Goal: Check status: Check status

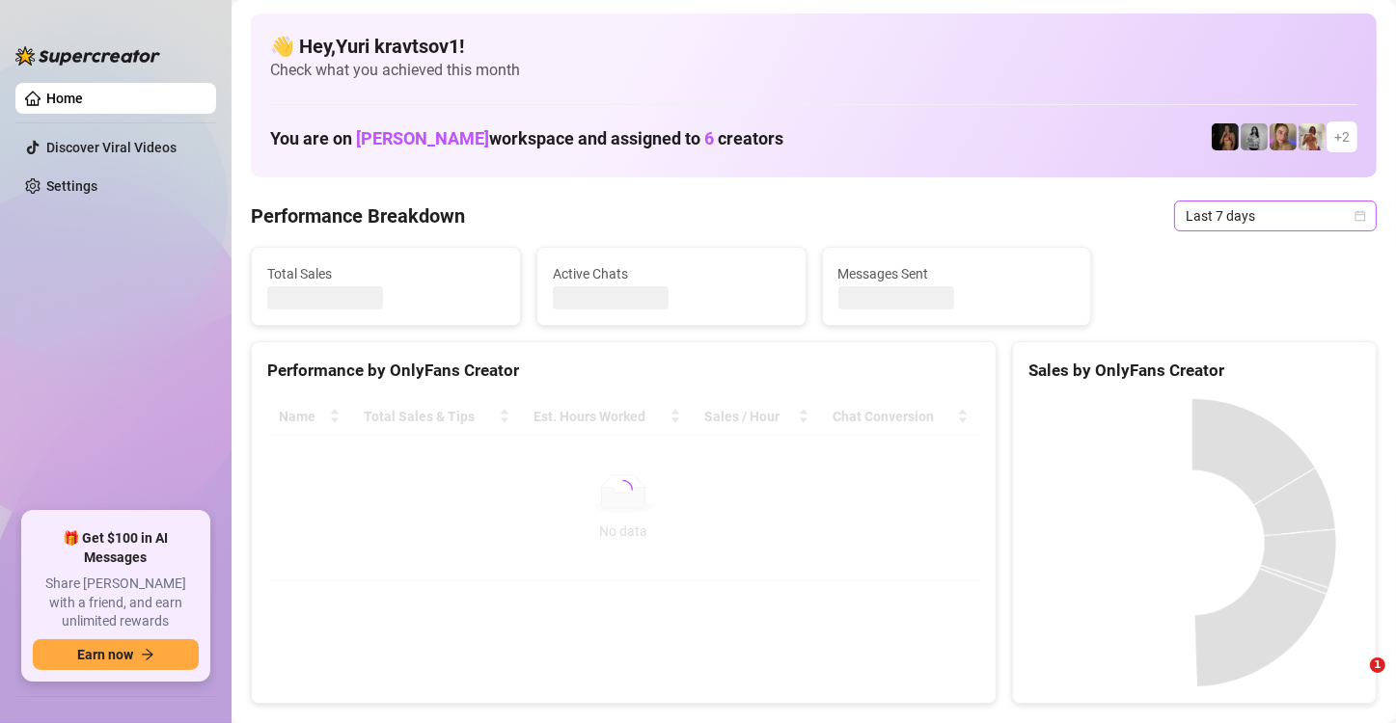
click at [1354, 214] on icon "calendar" at bounding box center [1360, 216] width 12 height 12
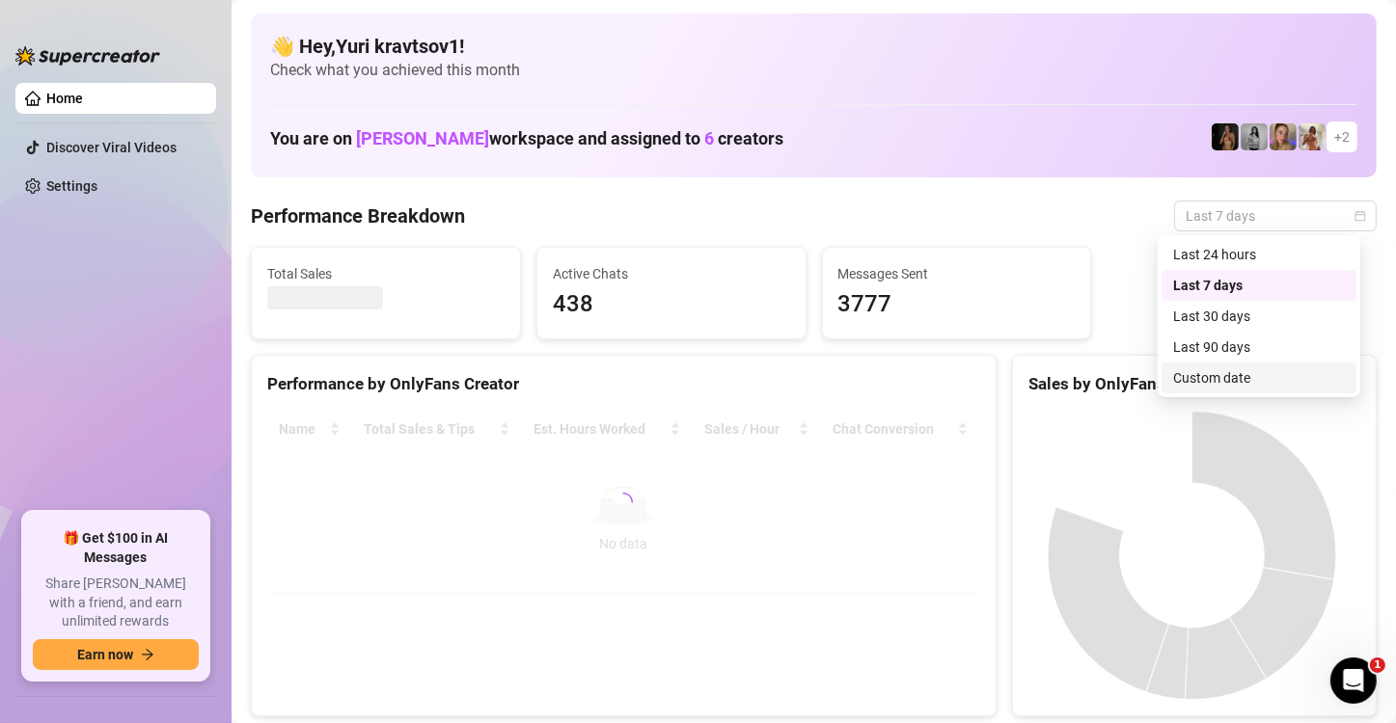
click at [1241, 376] on div "Custom date" at bounding box center [1259, 377] width 172 height 21
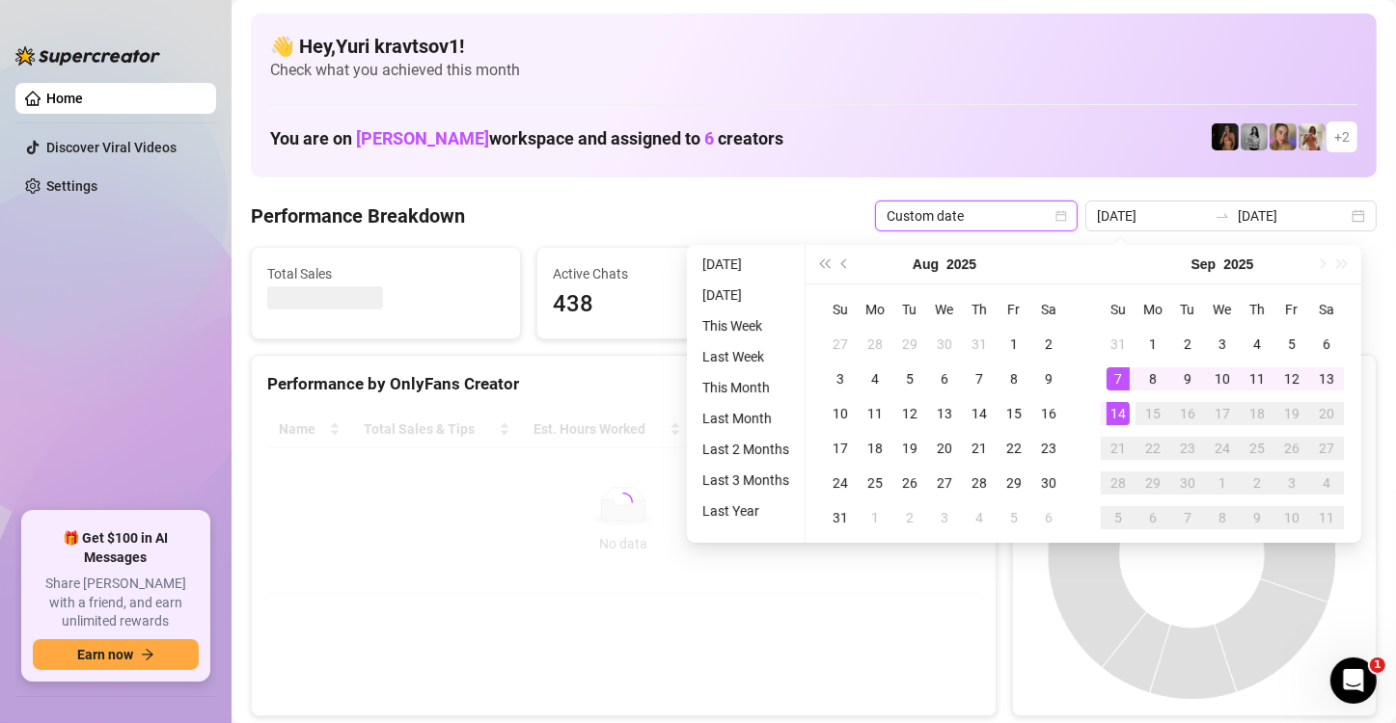
click at [1117, 417] on div "14" at bounding box center [1117, 413] width 23 height 23
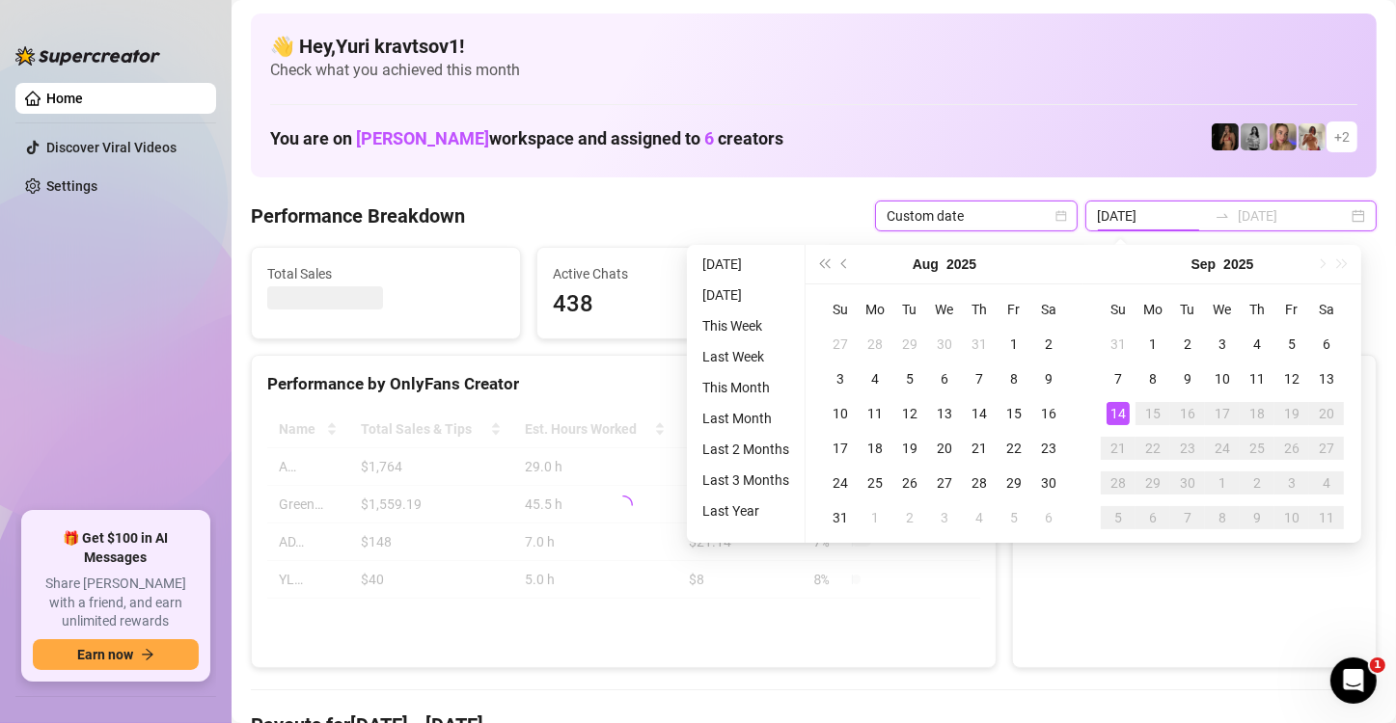
type input "[DATE]"
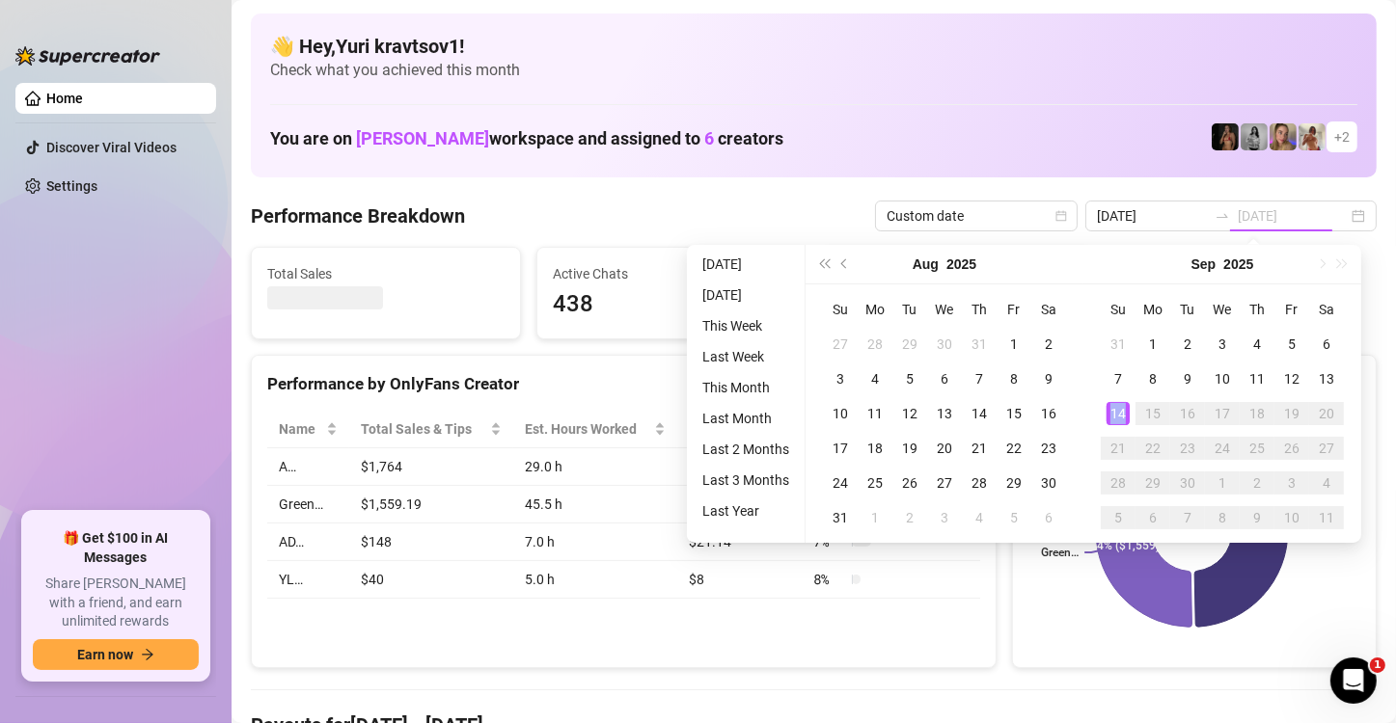
click at [1117, 417] on div "14" at bounding box center [1117, 413] width 23 height 23
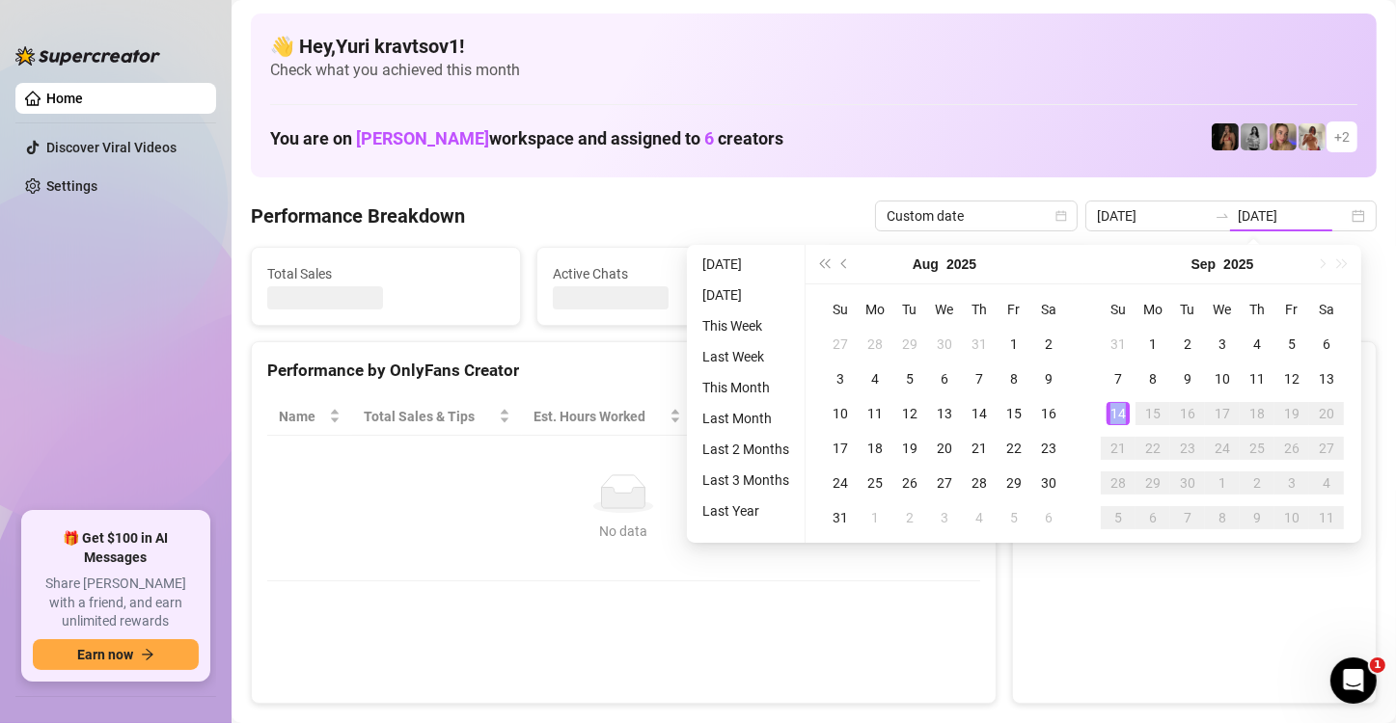
type input "[DATE]"
